Goal: Navigation & Orientation: Find specific page/section

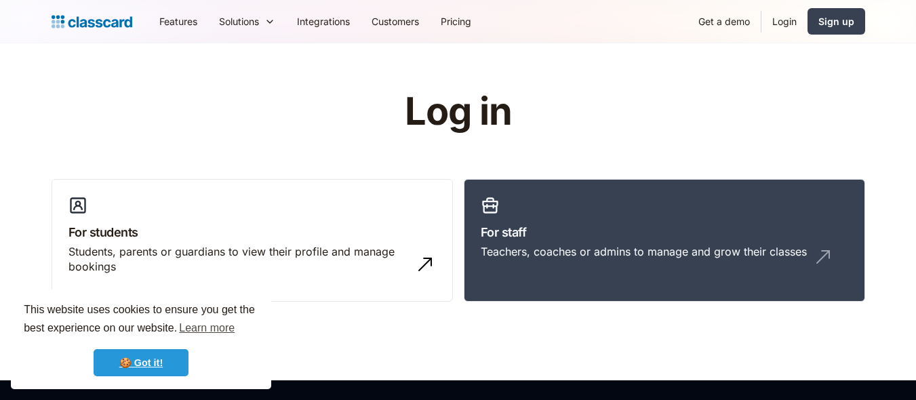
click at [167, 353] on link "🍪 Got it!" at bounding box center [141, 362] width 95 height 27
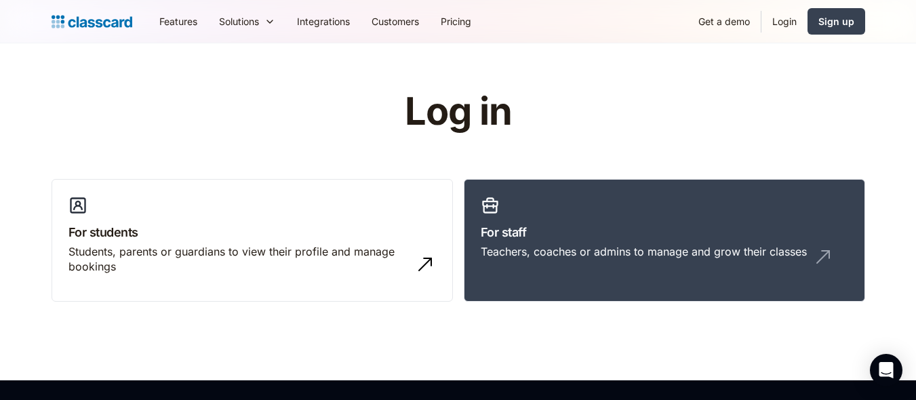
click at [782, 14] on link "Login" at bounding box center [785, 21] width 46 height 31
click at [325, 247] on div "Students, parents or guardians to view their profile and manage bookings" at bounding box center [239, 259] width 341 height 31
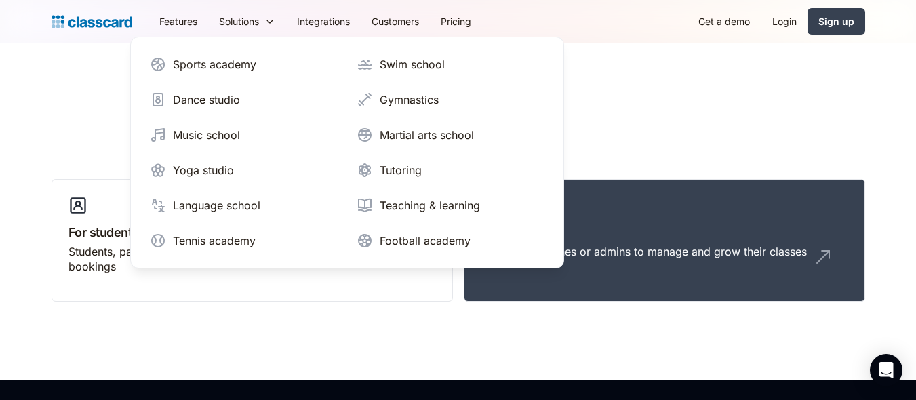
click at [552, 232] on nav "Sports academy Swim school Dance studio Gymnastics Music school Martial arts sc…" at bounding box center [347, 153] width 434 height 232
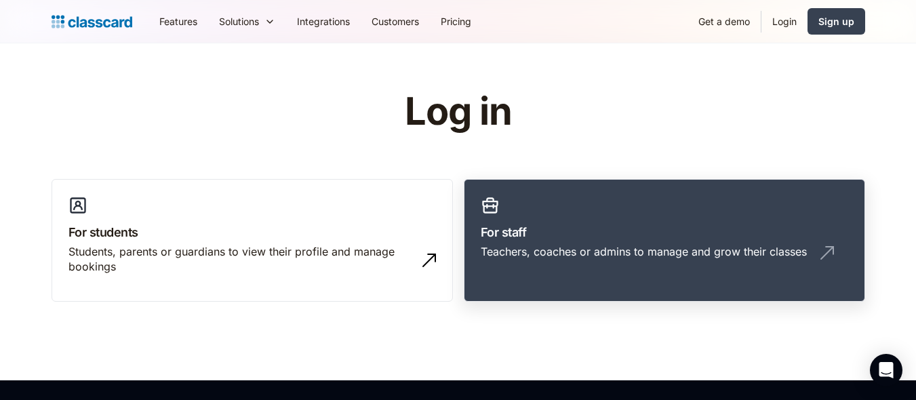
click at [633, 258] on div "Teachers, coaches or admins to manage and grow their classes" at bounding box center [665, 257] width 368 height 26
